Goal: Information Seeking & Learning: Learn about a topic

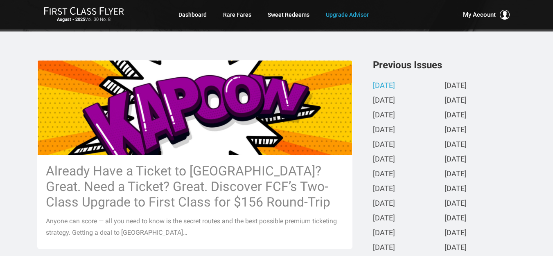
scroll to position [213, 0]
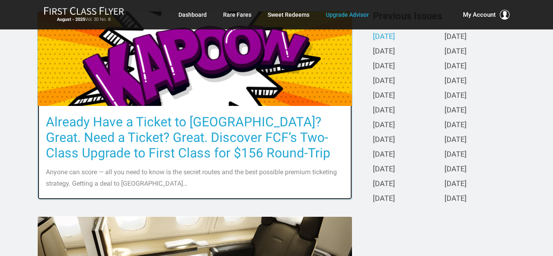
click at [193, 144] on h3 "Already Have a Ticket to [GEOGRAPHIC_DATA]? Great. Need a Ticket? Great. Discov…" at bounding box center [195, 137] width 298 height 47
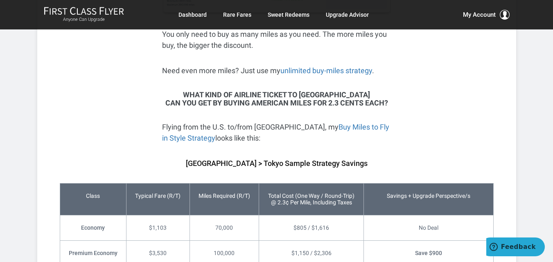
scroll to position [1790, 0]
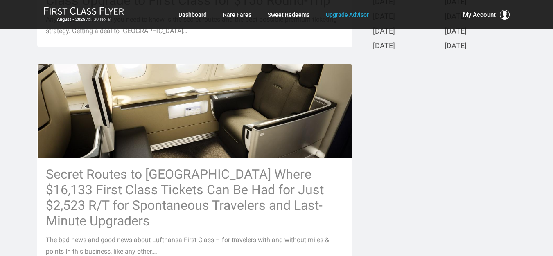
scroll to position [393, 0]
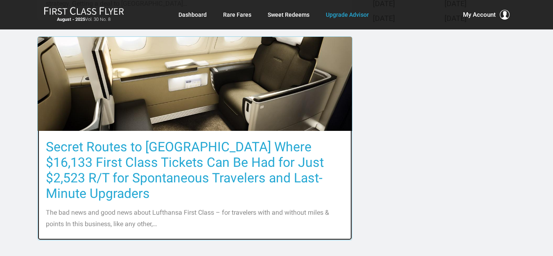
click at [217, 158] on h3 "Secret Routes to [GEOGRAPHIC_DATA] Where $16,133 First Class Tickets Can Be Had…" at bounding box center [195, 170] width 298 height 62
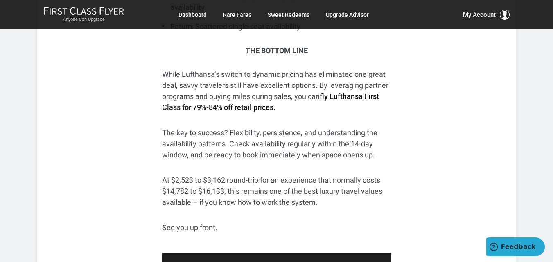
scroll to position [3794, 0]
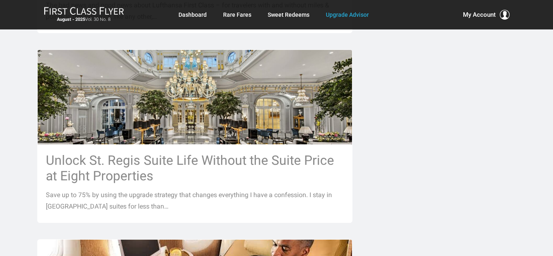
scroll to position [622, 0]
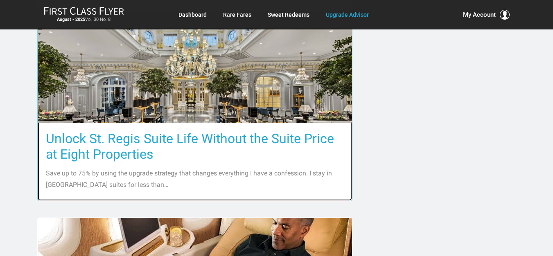
click at [244, 131] on h3 "Unlock St. Regis Suite Life Without the Suite Price at Eight Properties" at bounding box center [195, 146] width 298 height 31
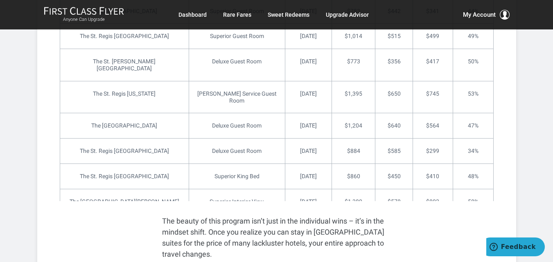
scroll to position [1425, 0]
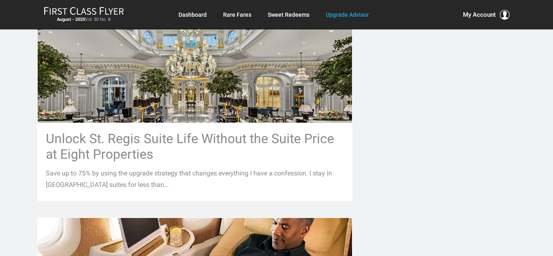
click at [378, 112] on div "Already Have a Ticket to [GEOGRAPHIC_DATA]? Great. Need a Ticket? Great. Discov…" at bounding box center [276, 91] width 491 height 979
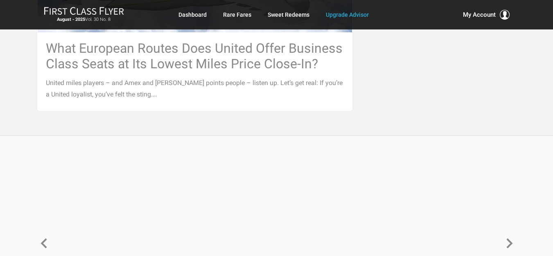
scroll to position [1103, 0]
